Goal: Task Accomplishment & Management: Manage account settings

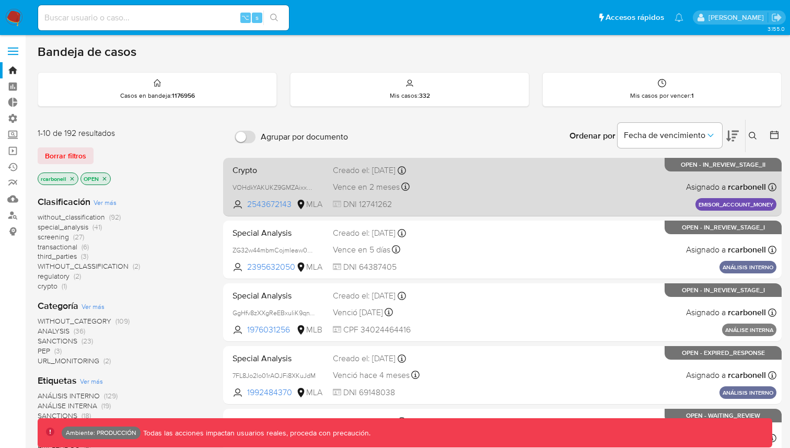
click at [449, 192] on div "Crypto VOHdkYAKUKZ9GMZAixxAuvVb 2543672143 MLA Creado el: 10/07/2025 Creado el:…" at bounding box center [502, 186] width 548 height 53
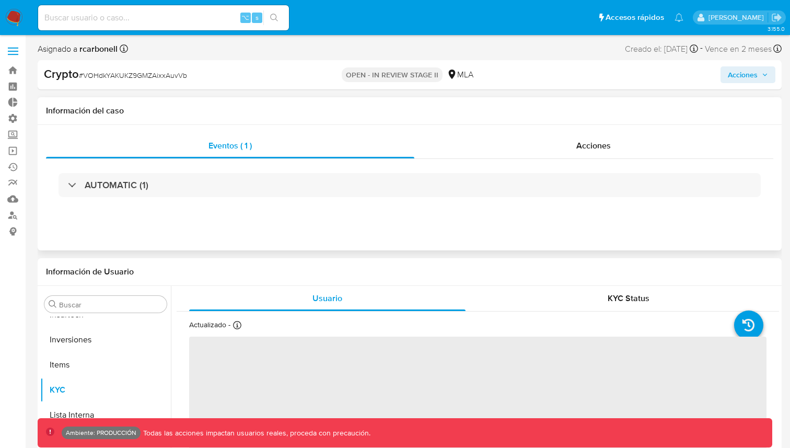
scroll to position [492, 0]
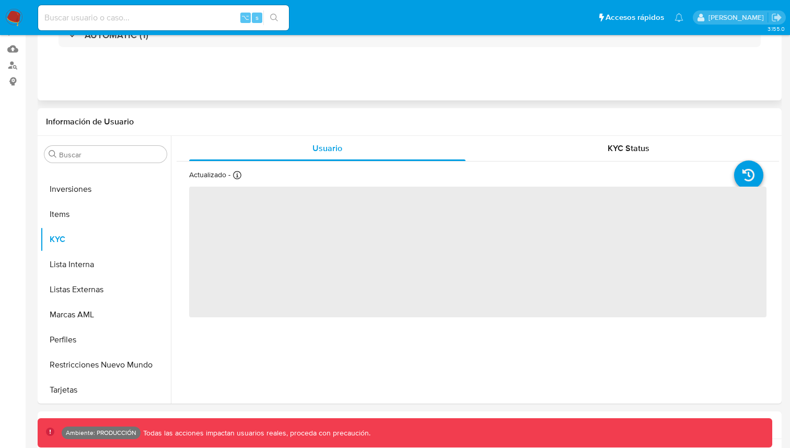
select select "10"
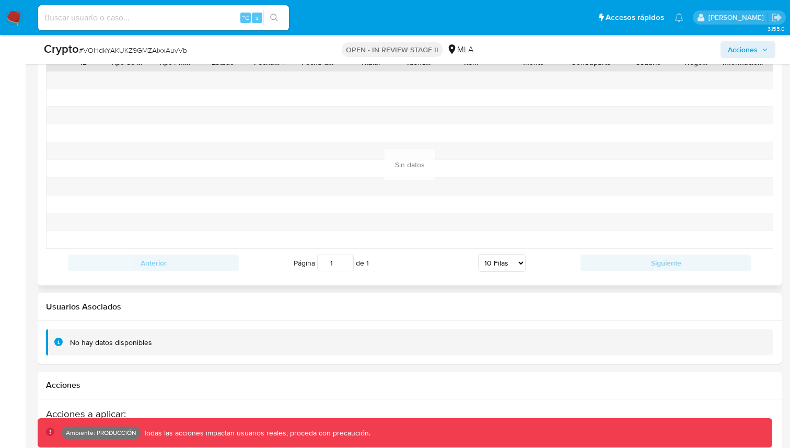
scroll to position [1450, 0]
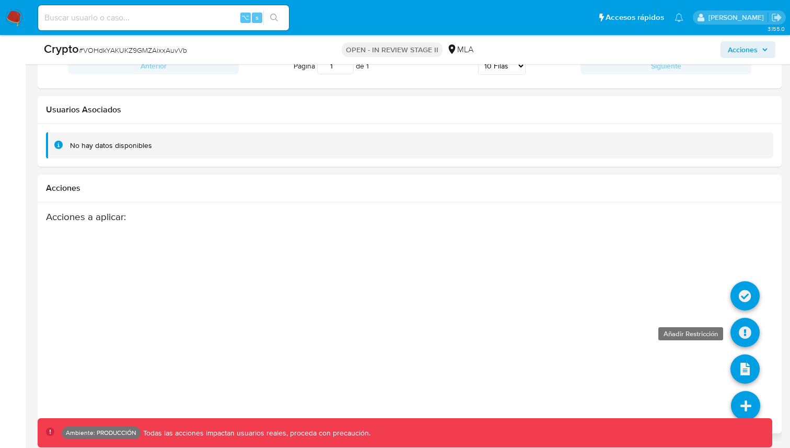
click at [747, 332] on icon at bounding box center [745, 332] width 29 height 29
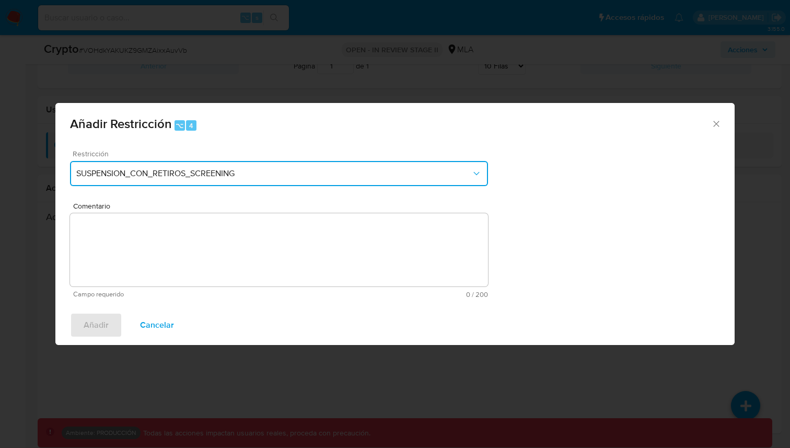
click at [409, 176] on span "SUSPENSION_CON_RETIROS_SCREENING" at bounding box center [273, 173] width 395 height 10
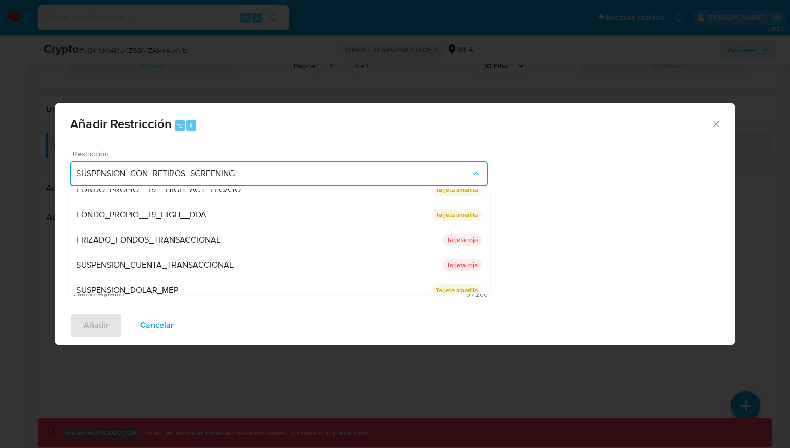
scroll to position [171, 0]
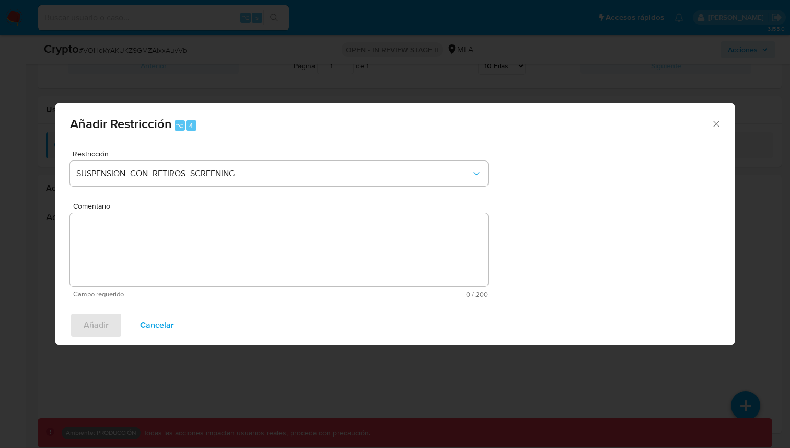
click at [600, 169] on div "Restricción SUSPENSION_CON_RETIROS_SCREENING Comentario Campo requerido 0 / 200…" at bounding box center [394, 224] width 679 height 164
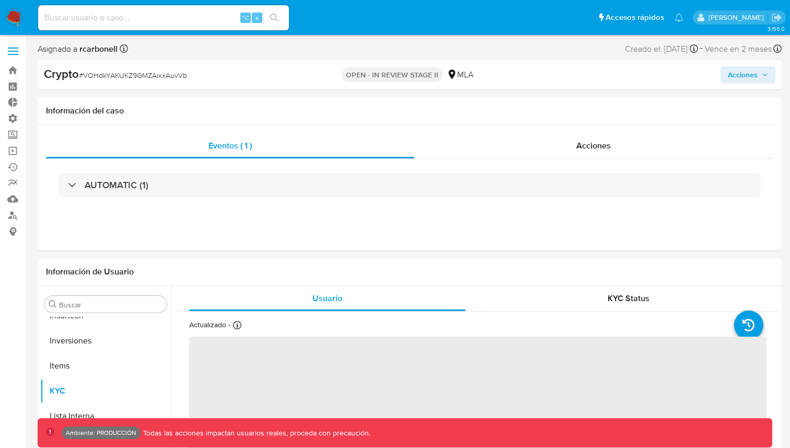
scroll to position [492, 0]
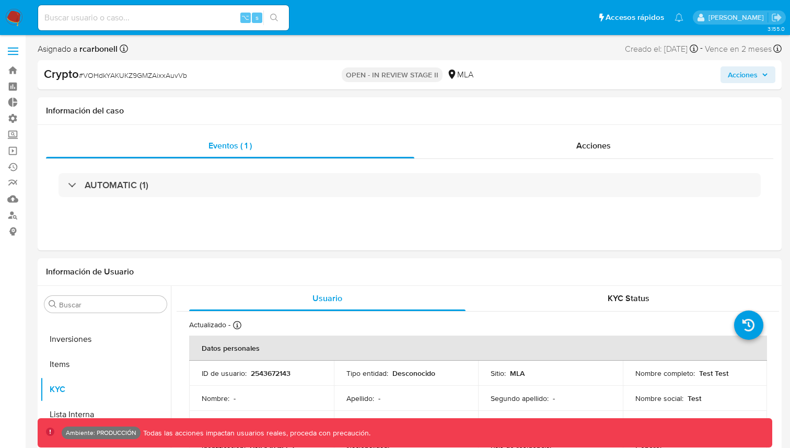
select select "10"
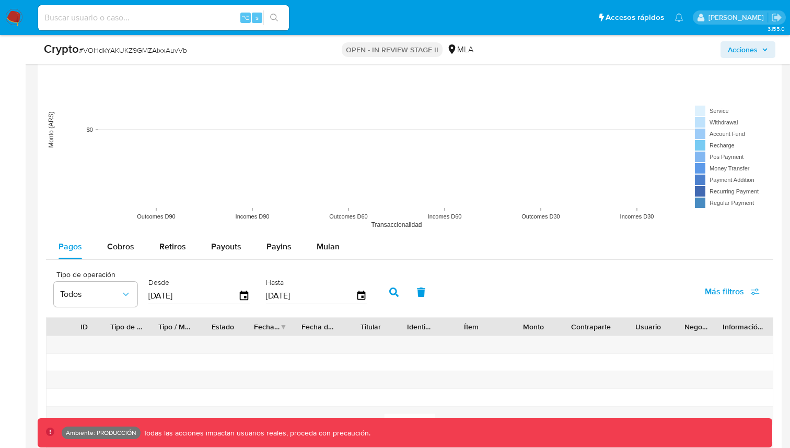
scroll to position [1450, 0]
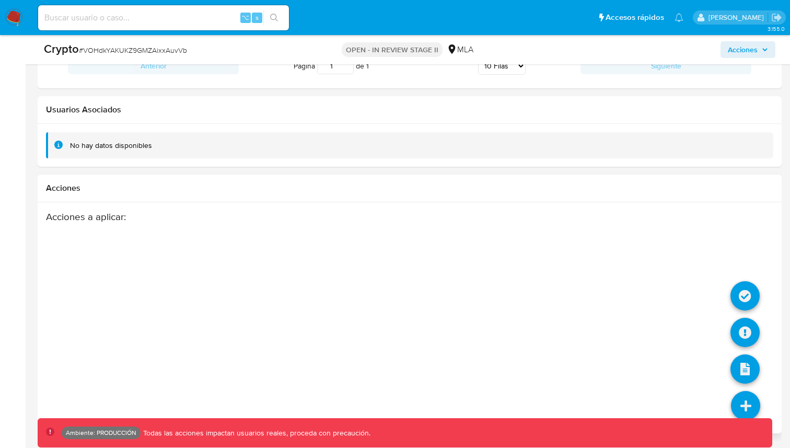
click at [752, 407] on icon at bounding box center [745, 405] width 29 height 29
click at [745, 331] on icon at bounding box center [745, 332] width 29 height 29
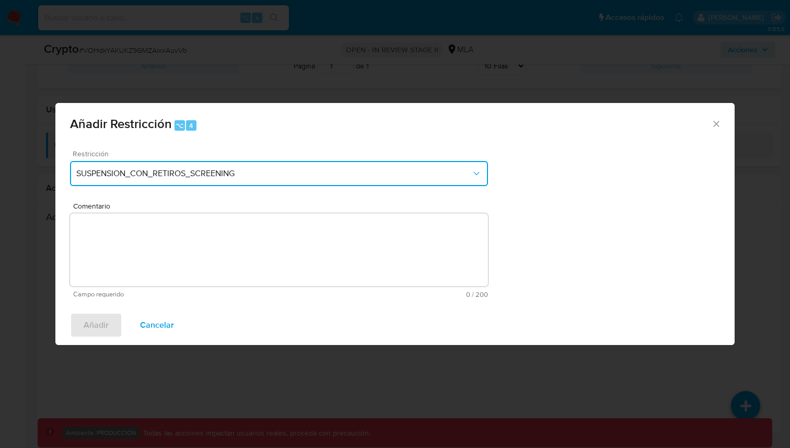
click at [442, 171] on span "SUSPENSION_CON_RETIROS_SCREENING" at bounding box center [273, 173] width 395 height 10
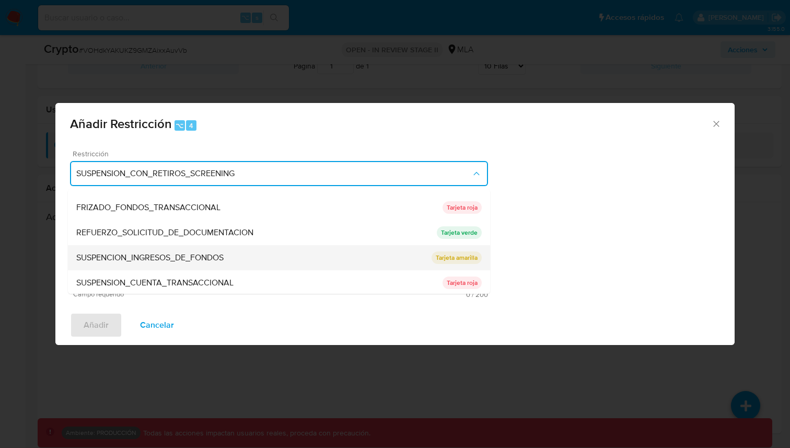
scroll to position [195, 0]
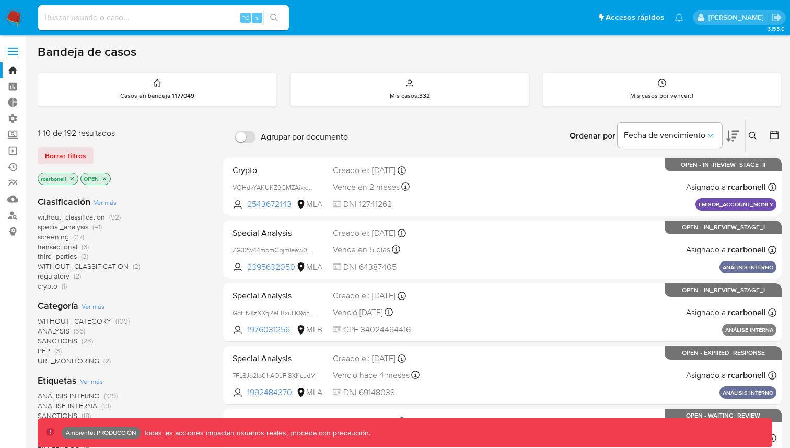
click at [3, 46] on label at bounding box center [13, 51] width 26 height 22
click at [0, 0] on input "checkbox" at bounding box center [0, 0] width 0 height 0
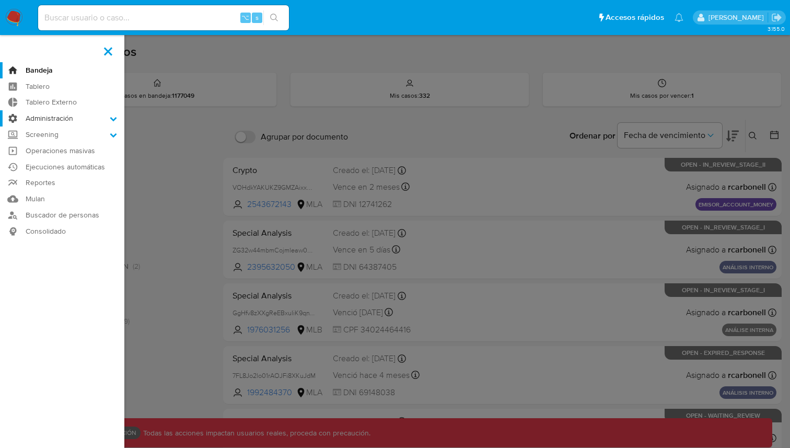
click at [58, 119] on label "Administración" at bounding box center [62, 118] width 124 height 16
click at [0, 0] on input "Administración" at bounding box center [0, 0] width 0 height 0
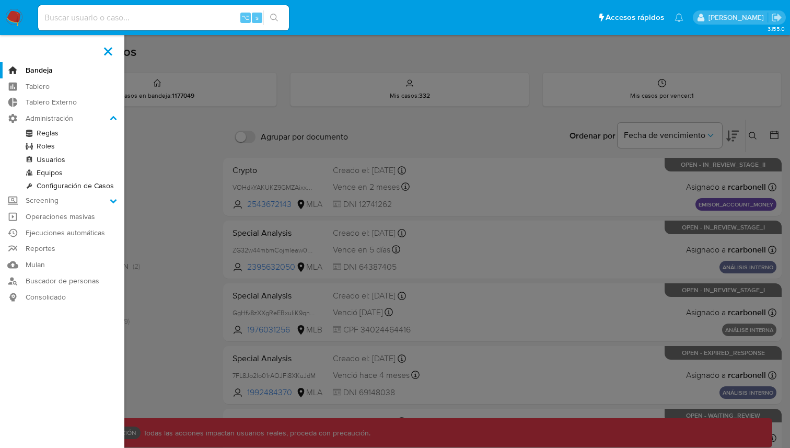
click at [50, 145] on link "Roles" at bounding box center [62, 146] width 124 height 13
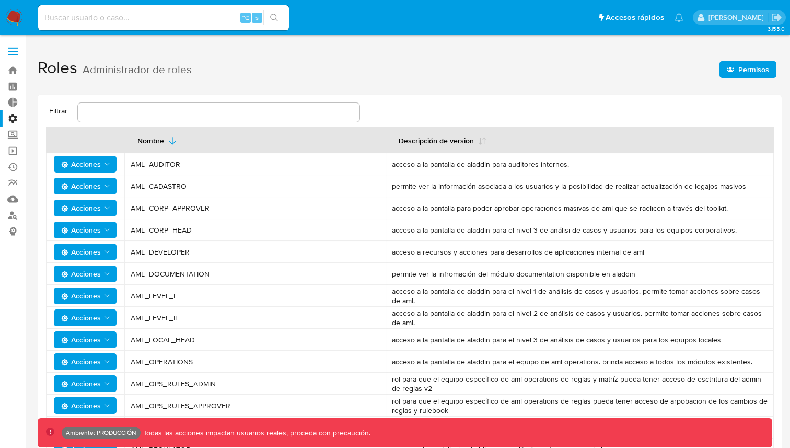
click at [732, 72] on icon "button" at bounding box center [730, 69] width 7 height 7
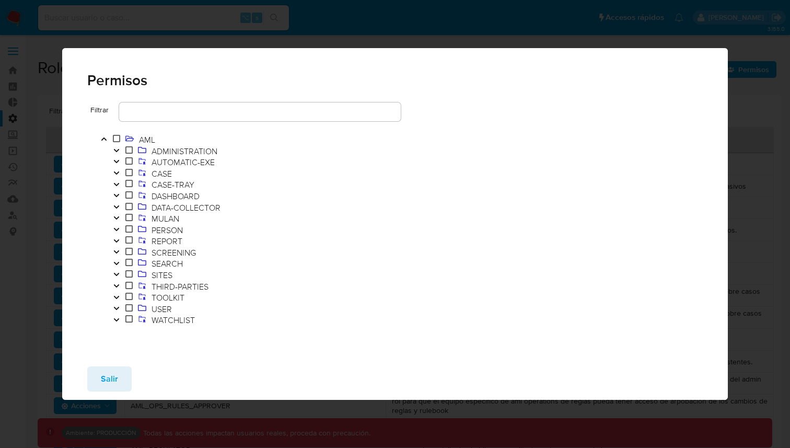
click at [115, 294] on icon "Toggle" at bounding box center [116, 297] width 7 height 6
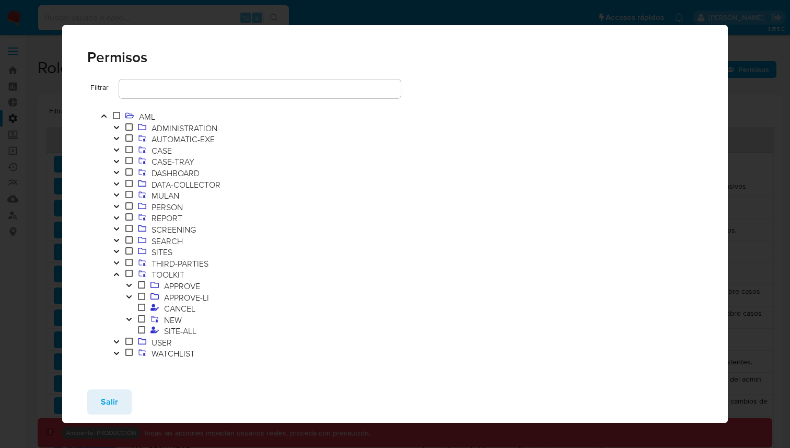
click at [131, 318] on icon "Toggle" at bounding box center [128, 319] width 5 height 3
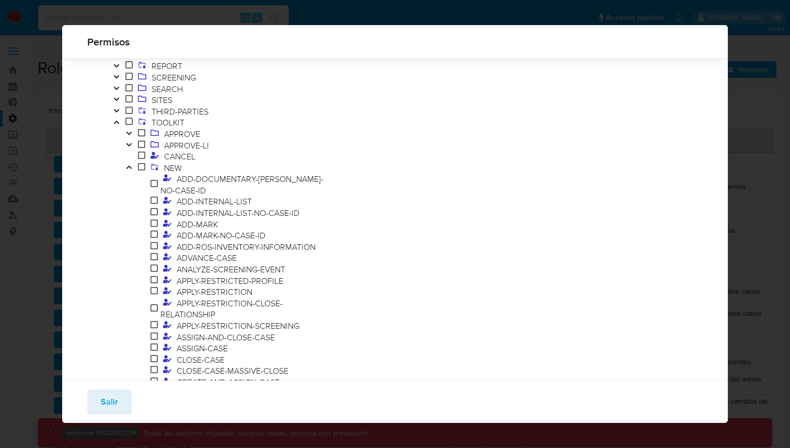
scroll to position [147, 0]
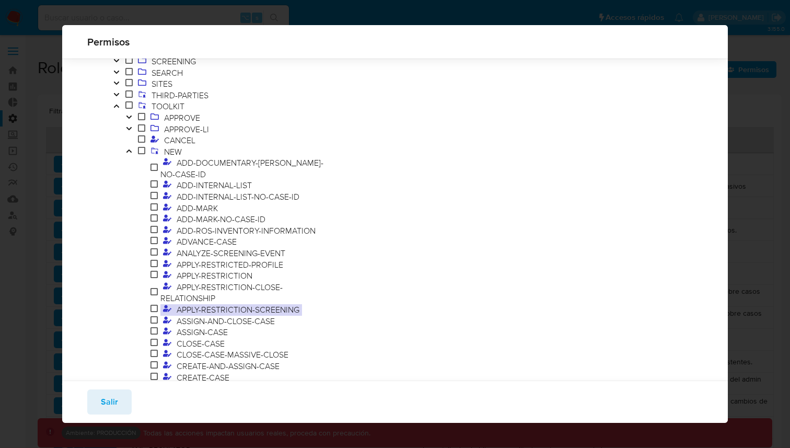
click at [234, 304] on span "APPLY-RESTRICTION-SCREENING" at bounding box center [238, 309] width 128 height 11
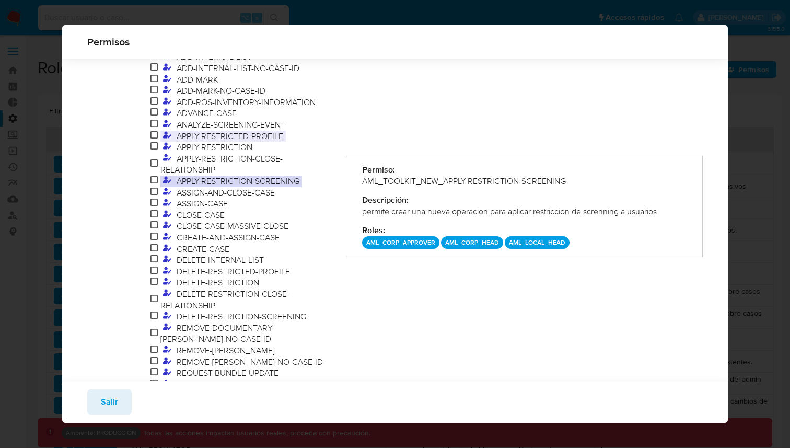
scroll to position [298, 0]
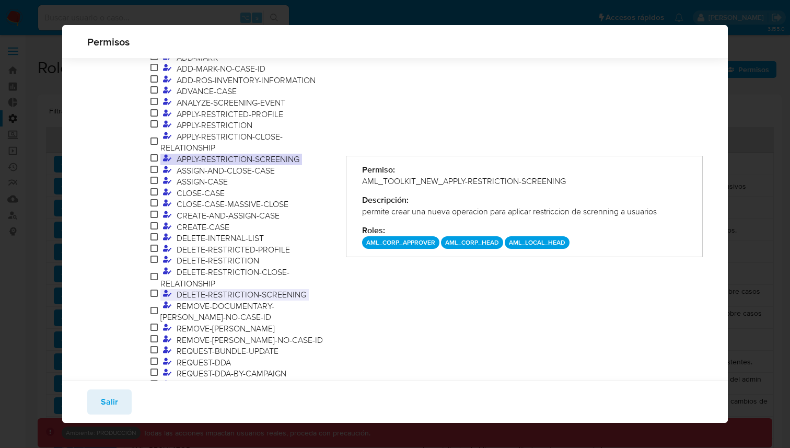
click at [260, 288] on span "DELETE-RESTRICTION-SCREENING" at bounding box center [241, 293] width 135 height 11
